Goal: Task Accomplishment & Management: Use online tool/utility

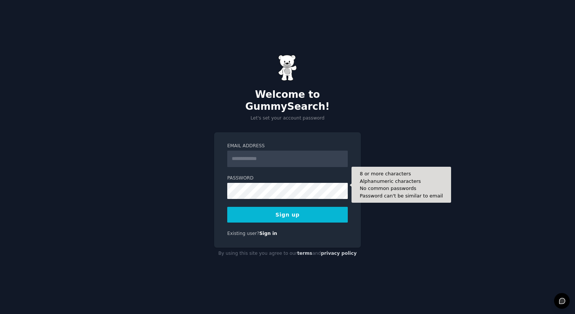
scroll to position [493, 0]
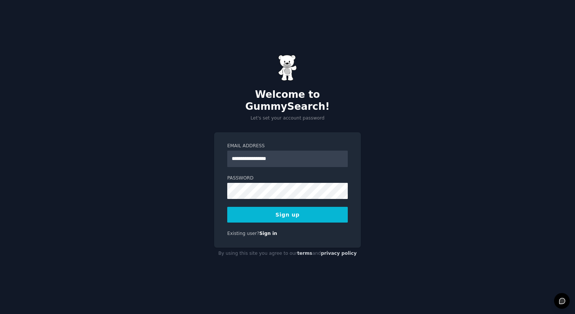
click at [257, 154] on input "**********" at bounding box center [287, 159] width 121 height 16
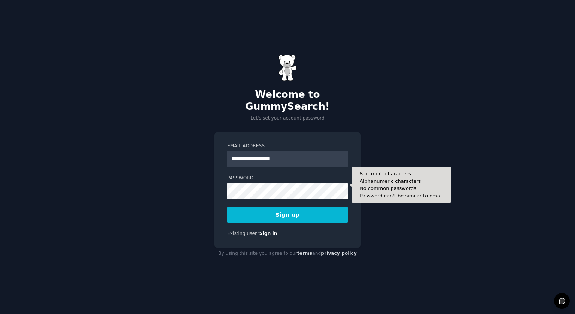
type input "**********"
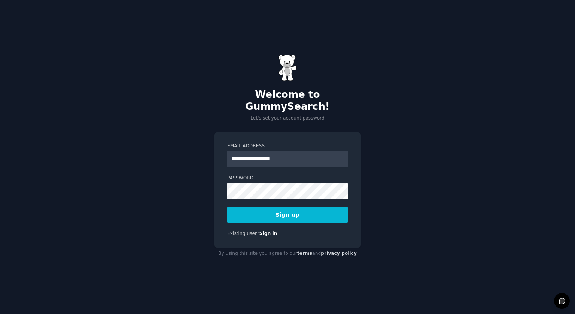
click at [310, 209] on button "Sign up" at bounding box center [287, 215] width 121 height 16
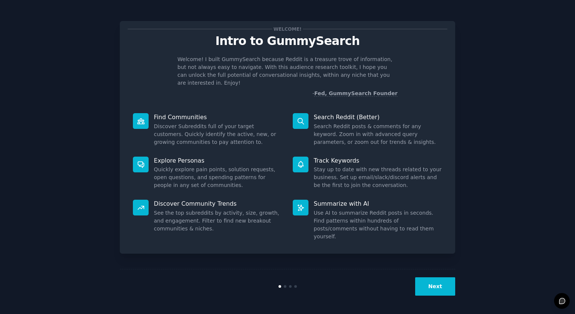
scroll to position [493, 0]
click at [439, 289] on button "Next" at bounding box center [435, 286] width 40 height 18
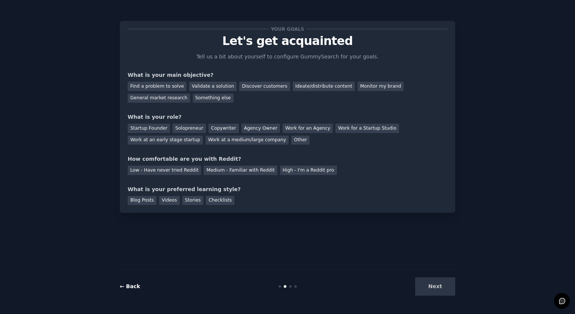
click at [134, 286] on link "← Back" at bounding box center [130, 286] width 20 height 6
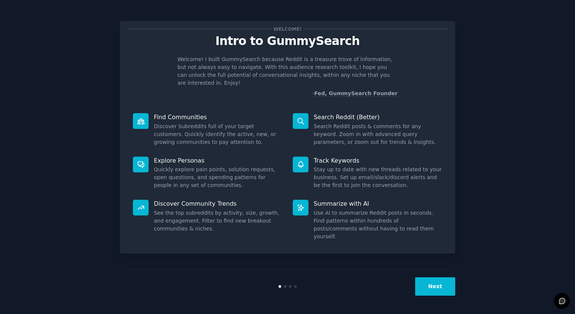
click at [304, 204] on icon at bounding box center [301, 208] width 8 height 8
click at [433, 286] on button "Next" at bounding box center [435, 286] width 40 height 18
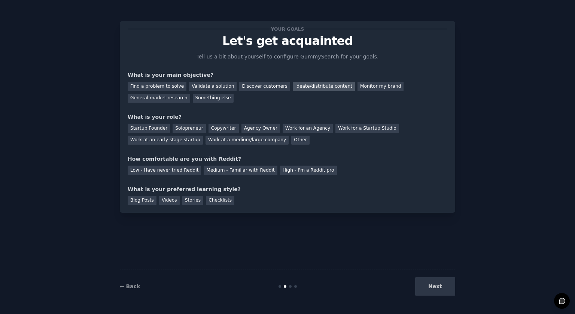
click at [311, 89] on div "Ideate/distribute content" at bounding box center [324, 86] width 62 height 9
click at [291, 140] on div "Other" at bounding box center [300, 140] width 18 height 9
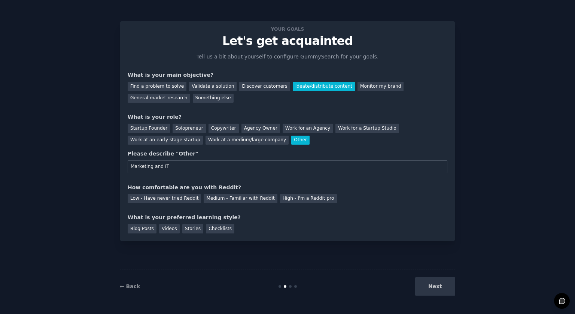
type input "Marketing and IT"
click at [378, 193] on div "Low - Have never tried Reddit Medium - Familiar with Reddit High - I'm a Reddit…" at bounding box center [288, 197] width 320 height 12
click at [188, 164] on input "Marketing and IT" at bounding box center [288, 166] width 320 height 13
type textarea "IT"
click at [188, 164] on input "Marketing and IT" at bounding box center [288, 166] width 320 height 13
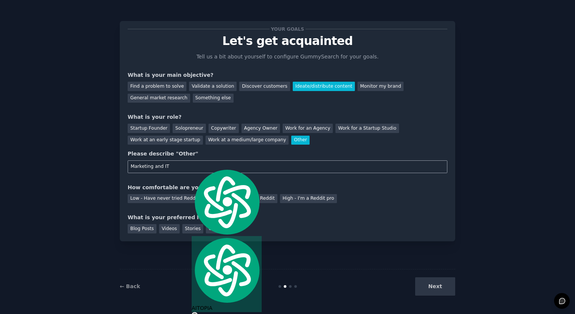
click at [188, 164] on input "Marketing and IT" at bounding box center [288, 166] width 320 height 13
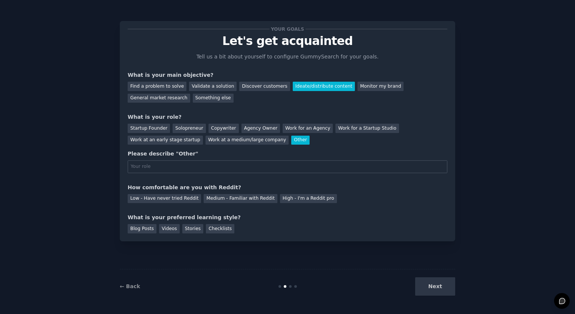
click at [291, 139] on div "Other" at bounding box center [300, 140] width 18 height 9
click at [182, 129] on div "Solopreneur" at bounding box center [189, 128] width 33 height 9
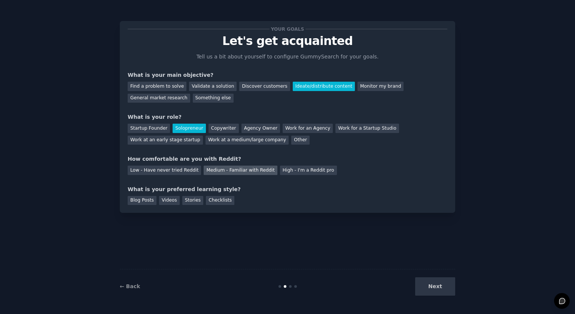
click at [242, 170] on div "Medium - Familiar with Reddit" at bounding box center [240, 170] width 73 height 9
click at [165, 202] on div "Videos" at bounding box center [169, 200] width 21 height 9
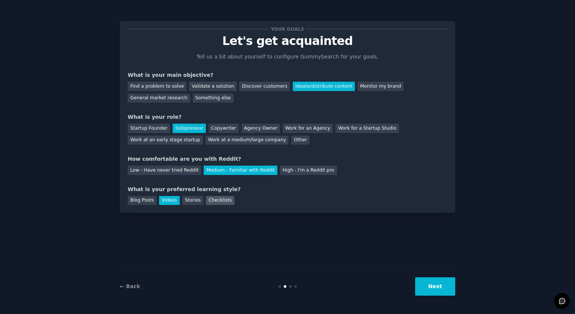
click at [219, 203] on div "Checklists" at bounding box center [220, 200] width 28 height 9
click at [169, 202] on div "Videos" at bounding box center [169, 200] width 21 height 9
click at [436, 286] on button "Next" at bounding box center [435, 286] width 40 height 18
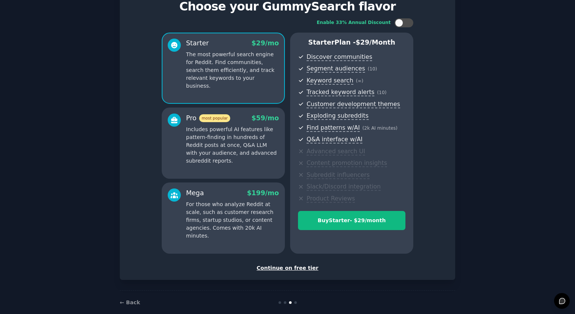
scroll to position [45, 0]
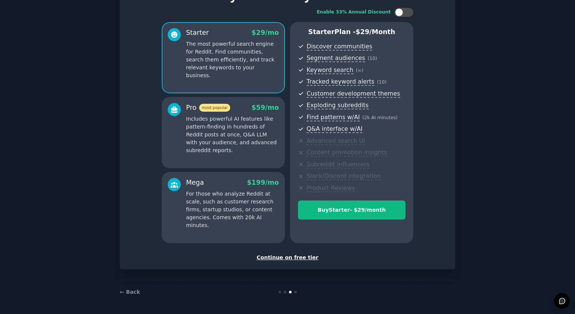
click at [289, 260] on div "Continue on free tier" at bounding box center [288, 258] width 320 height 8
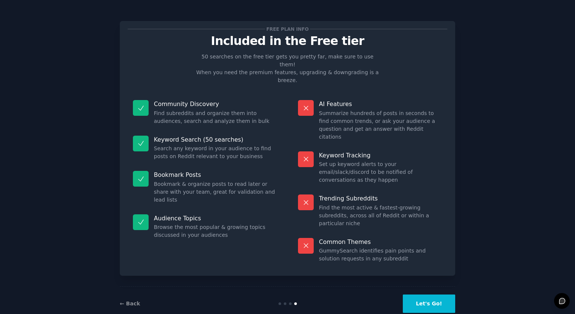
click at [427, 294] on button "Let's Go!" at bounding box center [429, 303] width 52 height 18
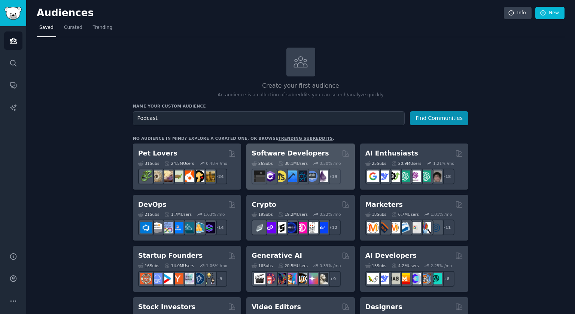
type input "Podcast"
click at [410, 111] on button "Find Communities" at bounding box center [439, 118] width 58 height 14
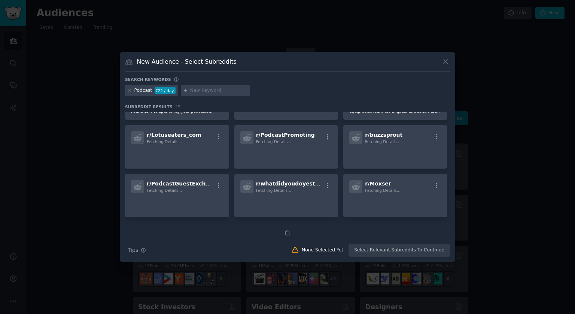
scroll to position [342, 0]
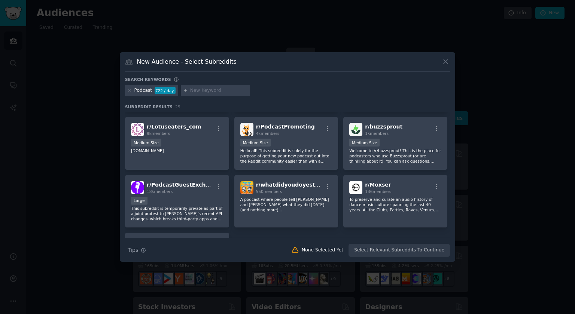
click at [446, 60] on icon at bounding box center [446, 62] width 8 height 8
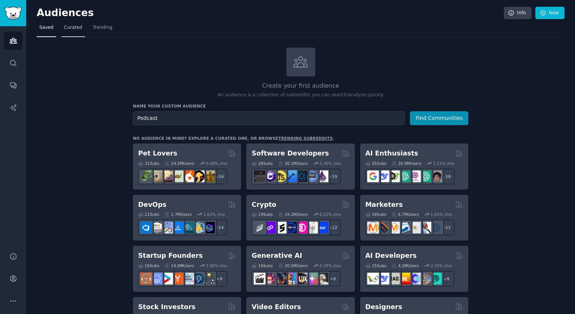
click at [76, 27] on span "Curated" at bounding box center [73, 27] width 18 height 7
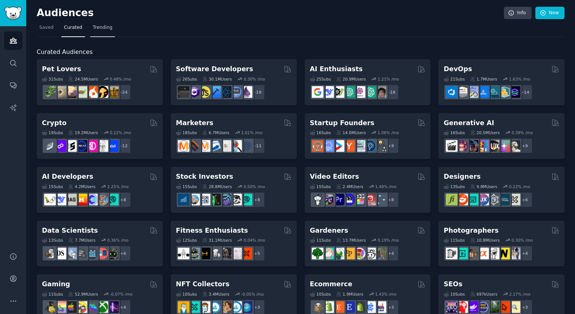
click at [105, 30] on span "Trending" at bounding box center [102, 27] width 19 height 7
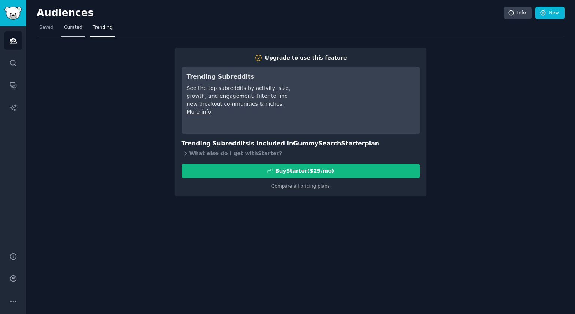
click at [76, 31] on link "Curated" at bounding box center [73, 29] width 24 height 15
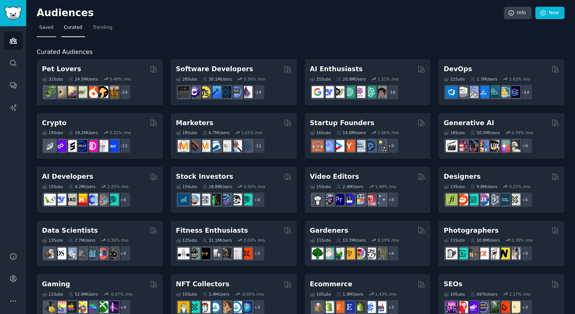
click at [43, 32] on link "Saved" at bounding box center [46, 29] width 19 height 15
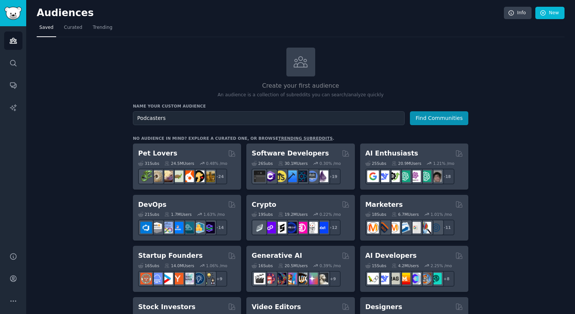
click at [410, 111] on button "Find Communities" at bounding box center [439, 118] width 58 height 14
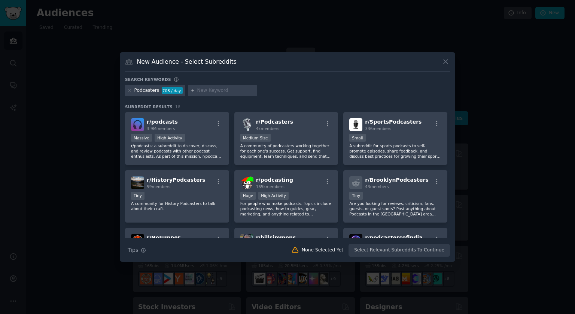
click at [448, 60] on icon at bounding box center [446, 62] width 8 height 8
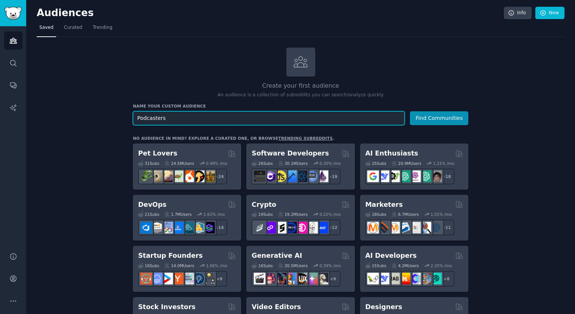
click at [137, 118] on input "Podcasters" at bounding box center [269, 118] width 272 height 14
type input "YouTube Podcasters"
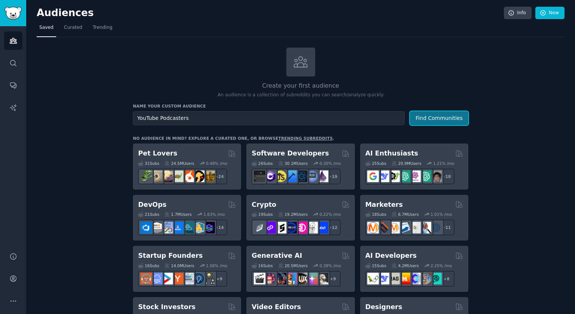
click at [440, 121] on button "Find Communities" at bounding box center [439, 118] width 58 height 14
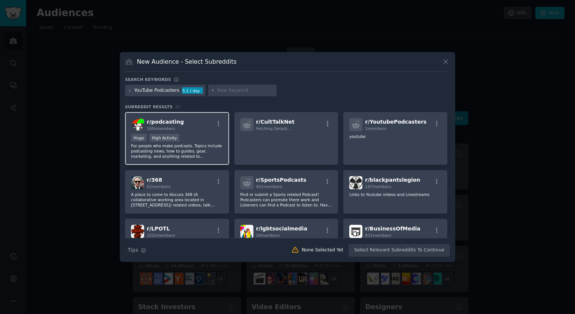
click at [184, 151] on p "For people who make podcasts. Topics include podcasting news, how to guides, ge…" at bounding box center [177, 151] width 92 height 16
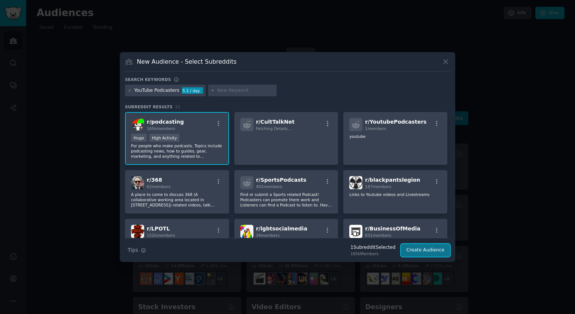
click at [428, 252] on button "Create Audience" at bounding box center [425, 250] width 49 height 13
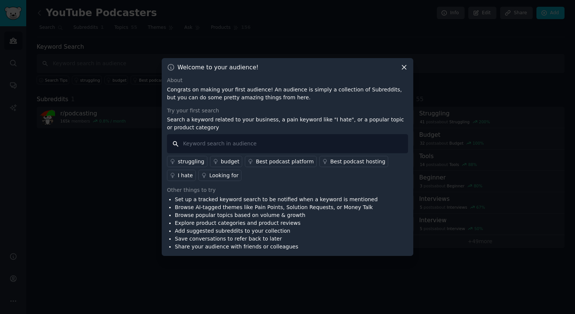
click at [298, 148] on input "text" at bounding box center [287, 143] width 241 height 19
type input "YouTube"
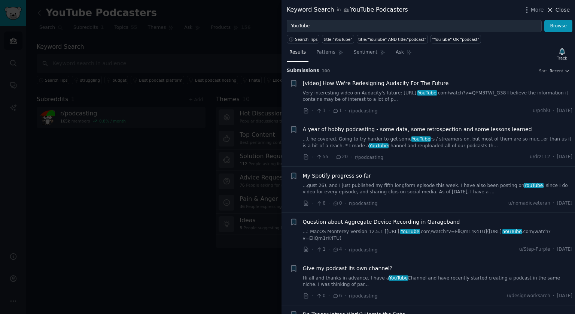
click at [560, 10] on span "Close" at bounding box center [563, 10] width 14 height 8
